Goal: Check status: Check status

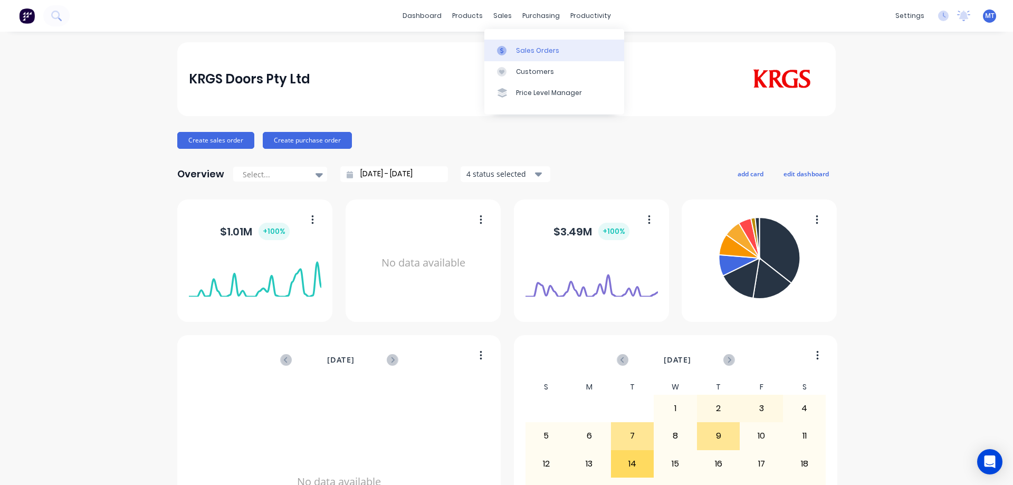
click at [509, 54] on div at bounding box center [505, 50] width 16 height 9
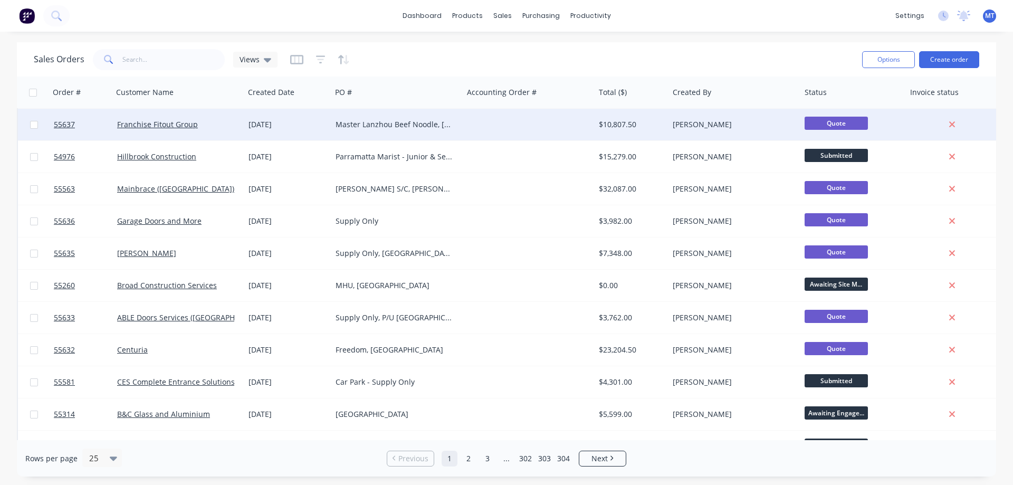
scroll to position [478, 0]
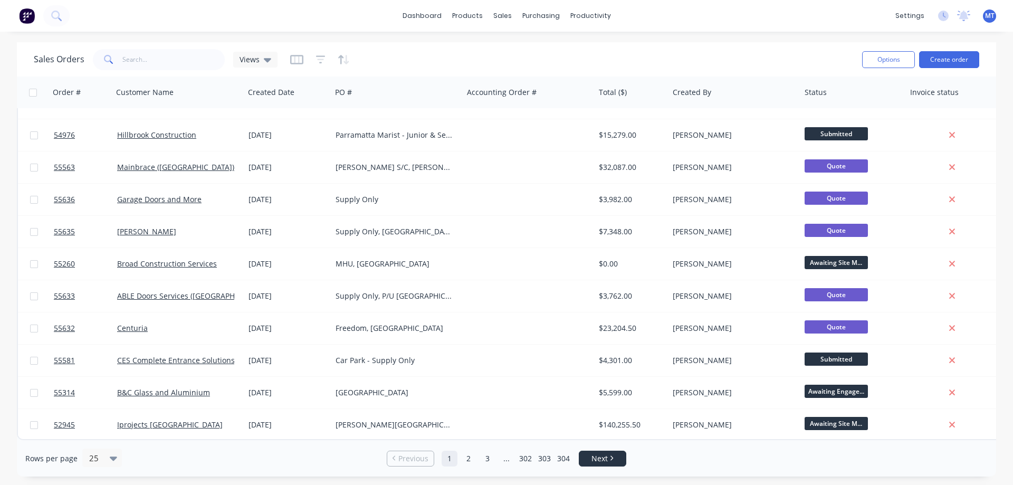
click at [612, 461] on link "Next" at bounding box center [602, 458] width 46 height 11
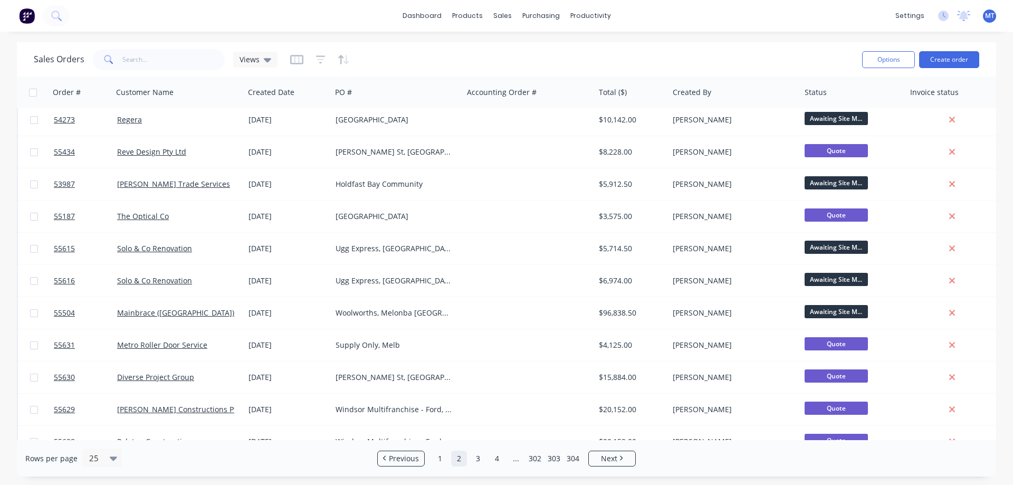
scroll to position [0, 0]
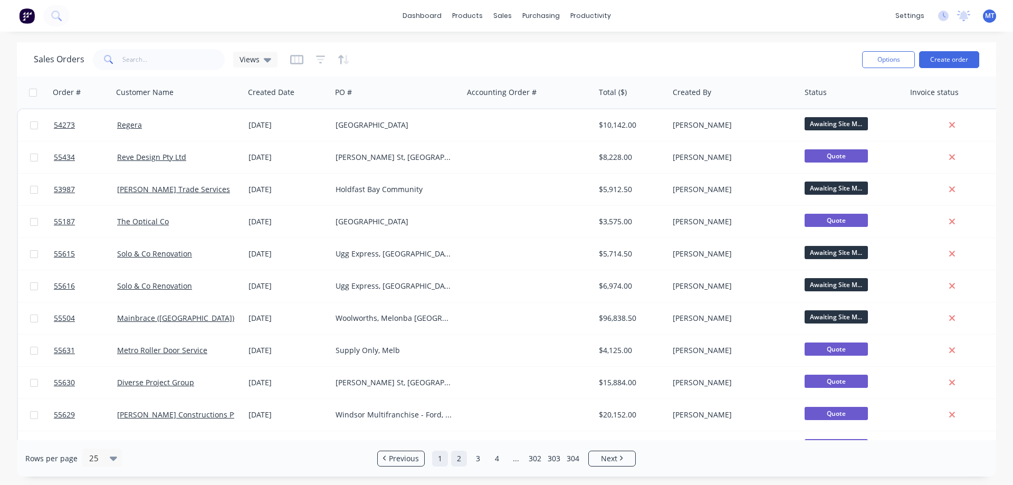
click at [440, 456] on link "1" at bounding box center [440, 459] width 16 height 16
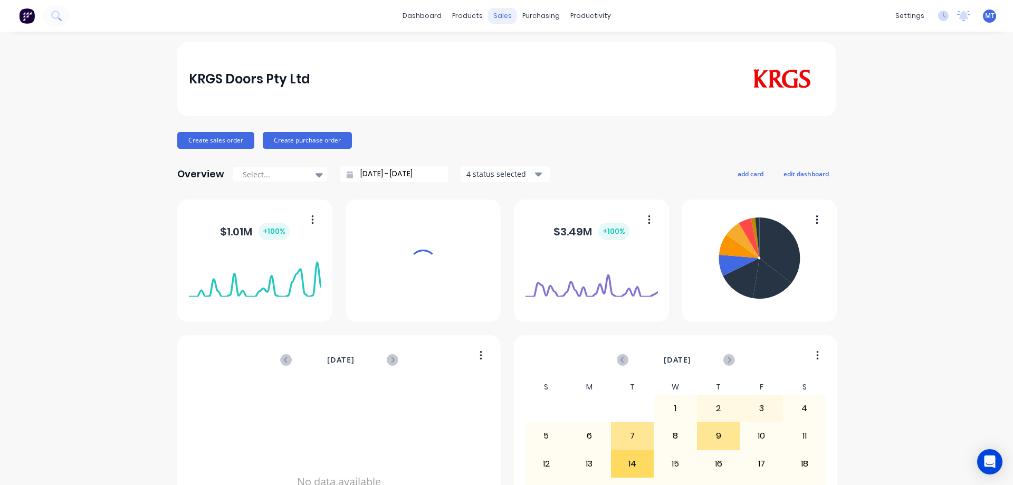
drag, startPoint x: 495, startPoint y: 7, endPoint x: 504, endPoint y: 22, distance: 17.6
click at [496, 8] on div "sales" at bounding box center [502, 16] width 29 height 16
click at [518, 54] on div "Sales Orders" at bounding box center [537, 50] width 43 height 9
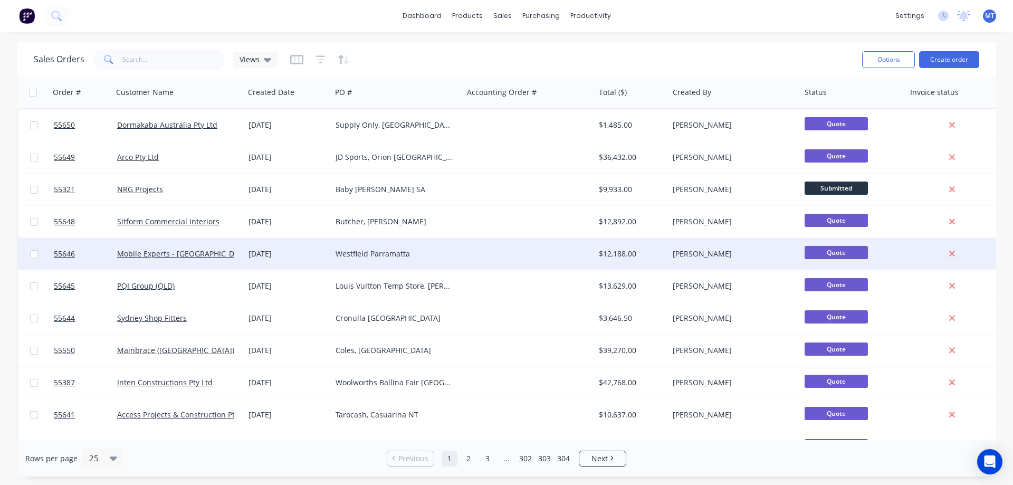
click at [404, 247] on div "Westfield Parramatta" at bounding box center [397, 254] width 132 height 32
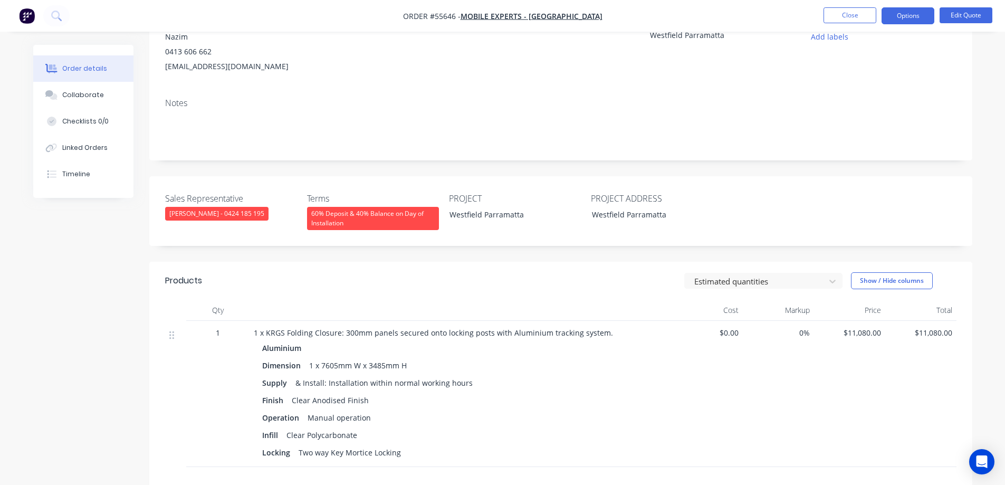
scroll to position [23, 0]
